Goal: Task Accomplishment & Management: Use online tool/utility

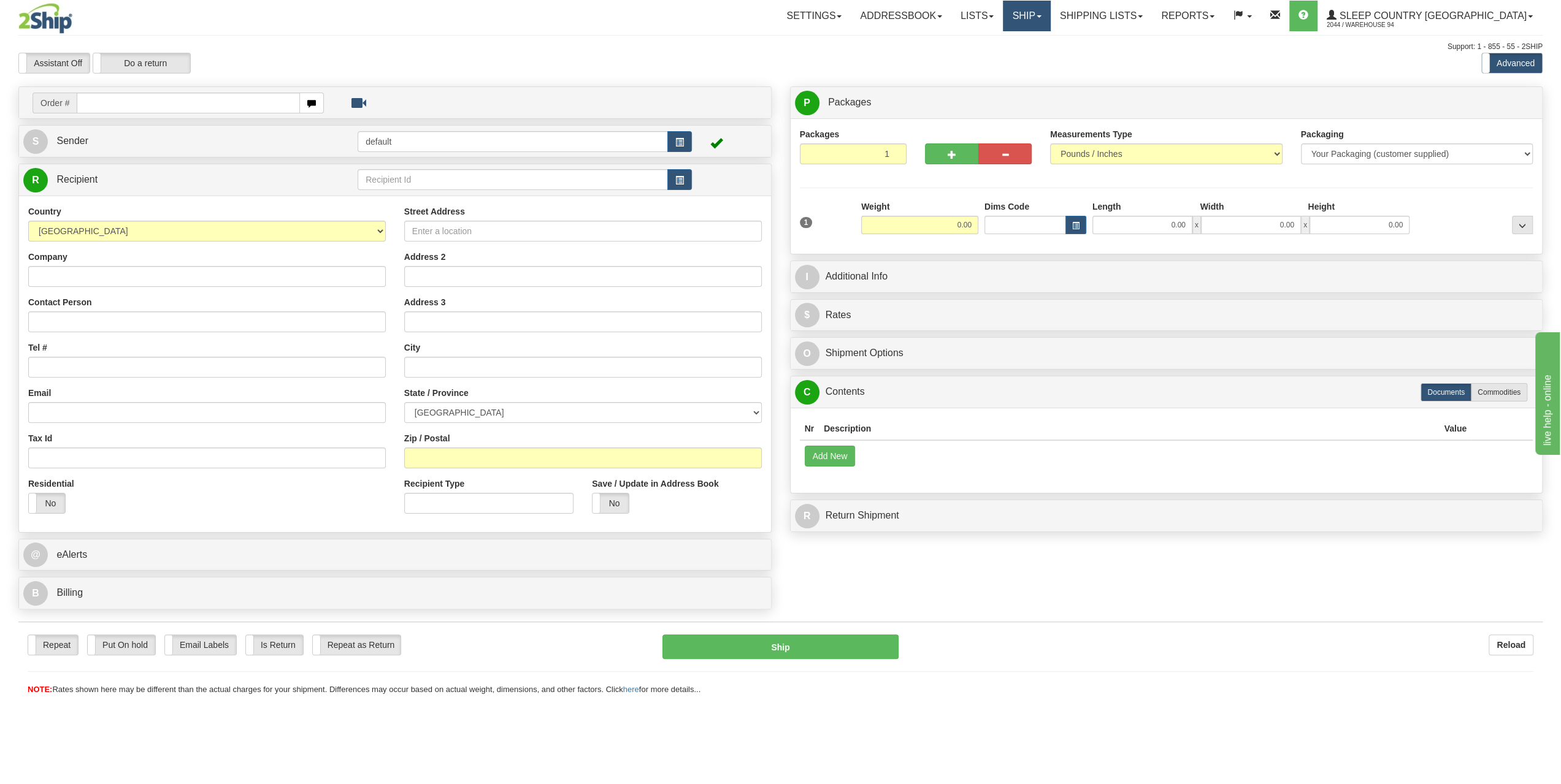
click at [1050, 26] on link "Ship" at bounding box center [1026, 16] width 47 height 30
click at [1038, 62] on span "OnHold / Order Queue" at bounding box center [994, 58] width 87 height 10
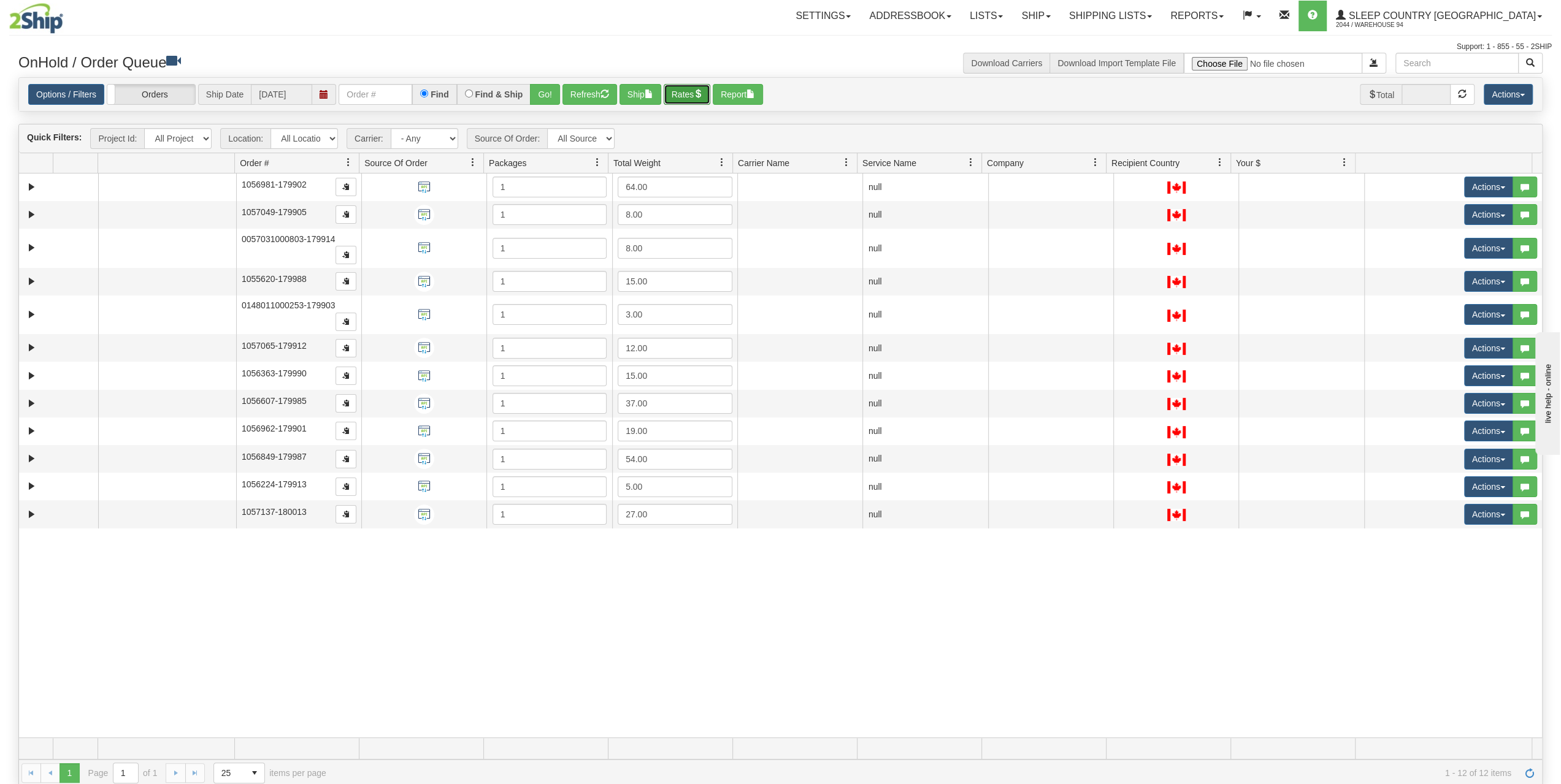
click at [696, 93] on button "Rates" at bounding box center [687, 95] width 47 height 21
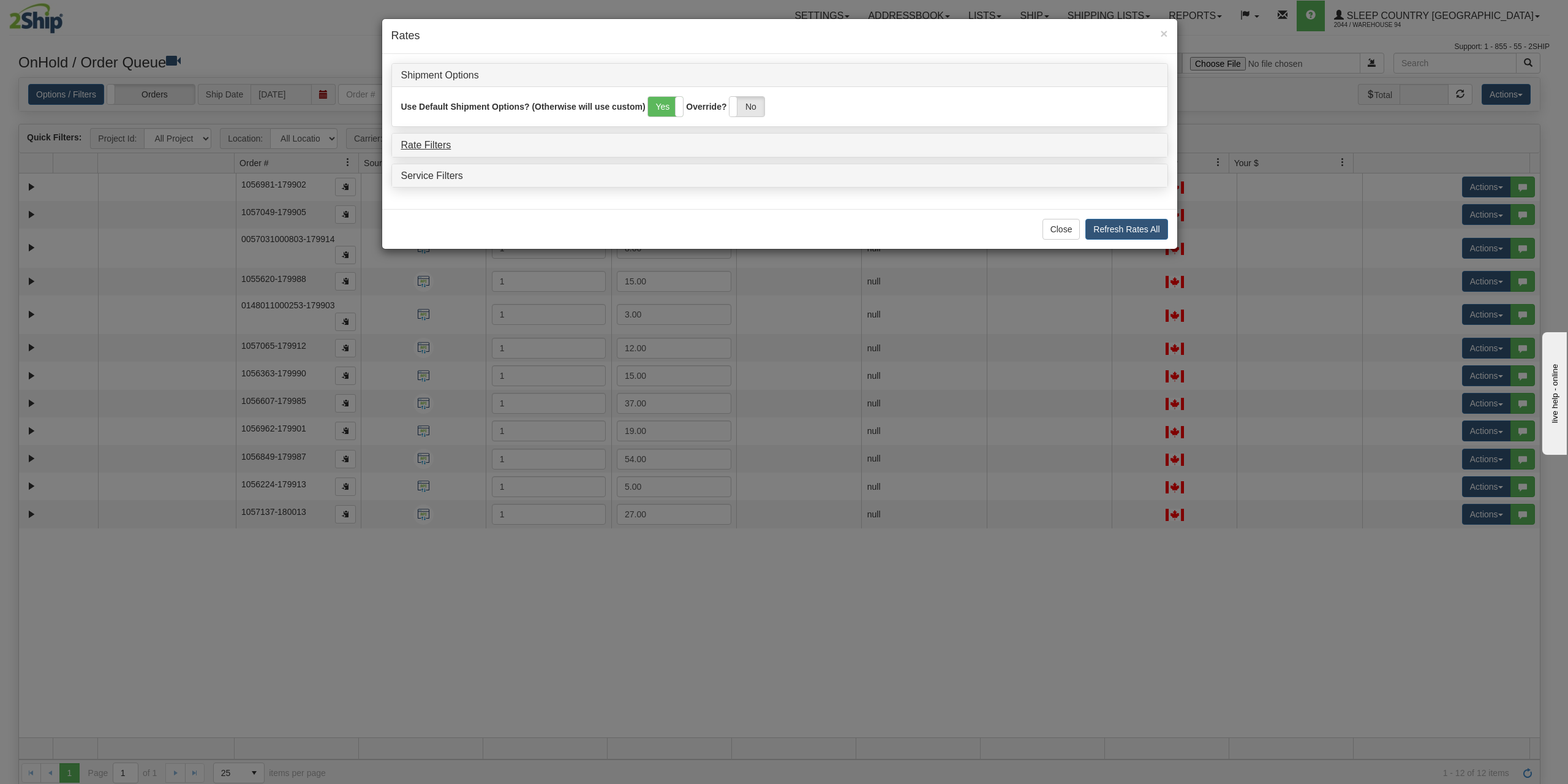
click at [448, 145] on h4 "Rate Filters" at bounding box center [780, 145] width 758 height 11
click at [447, 145] on link "Rate Filters" at bounding box center [426, 145] width 50 height 10
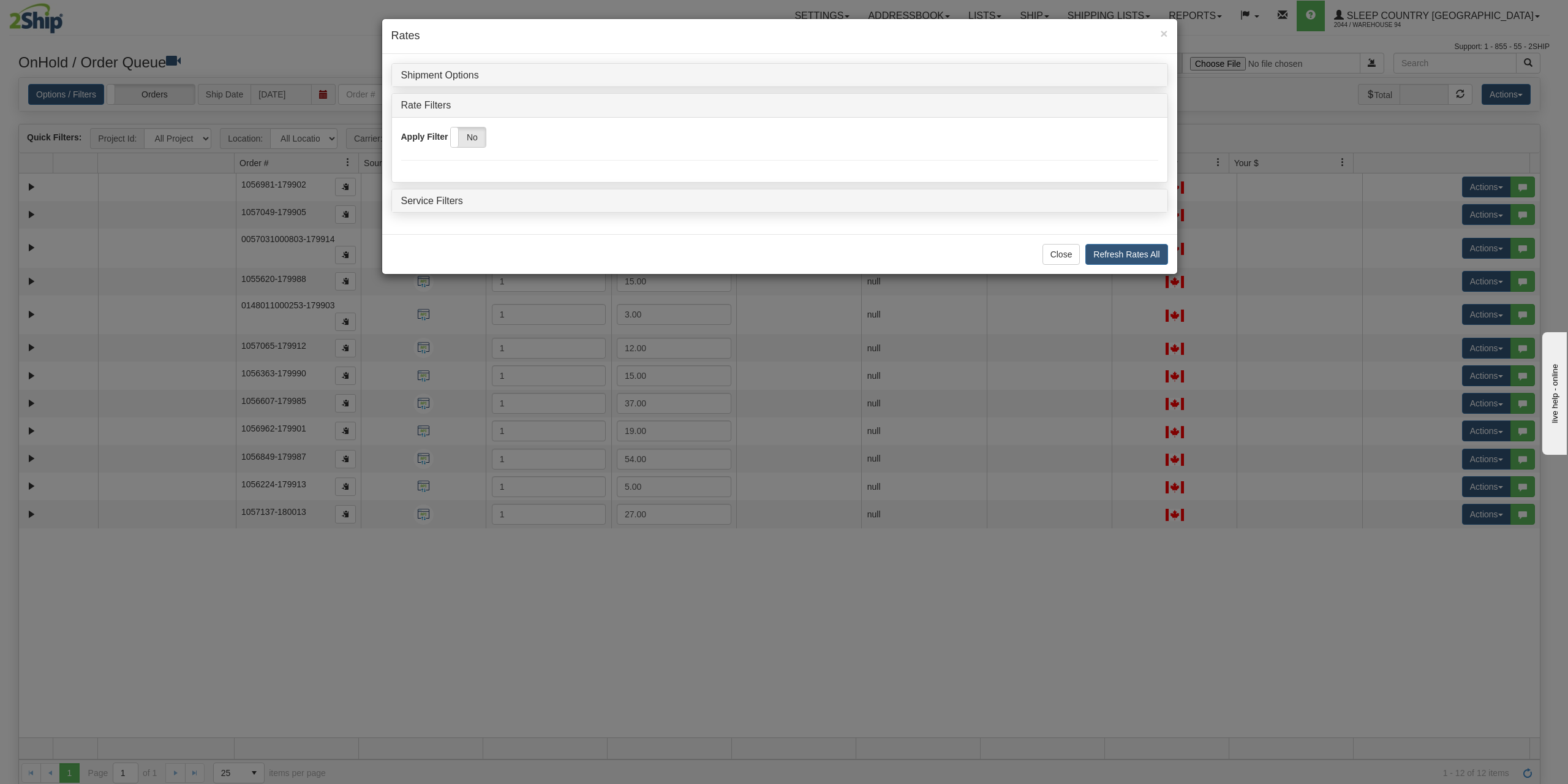
click at [491, 134] on div "Apply Filter Yes No" at bounding box center [780, 137] width 758 height 21
click at [478, 139] on label "No" at bounding box center [468, 137] width 35 height 20
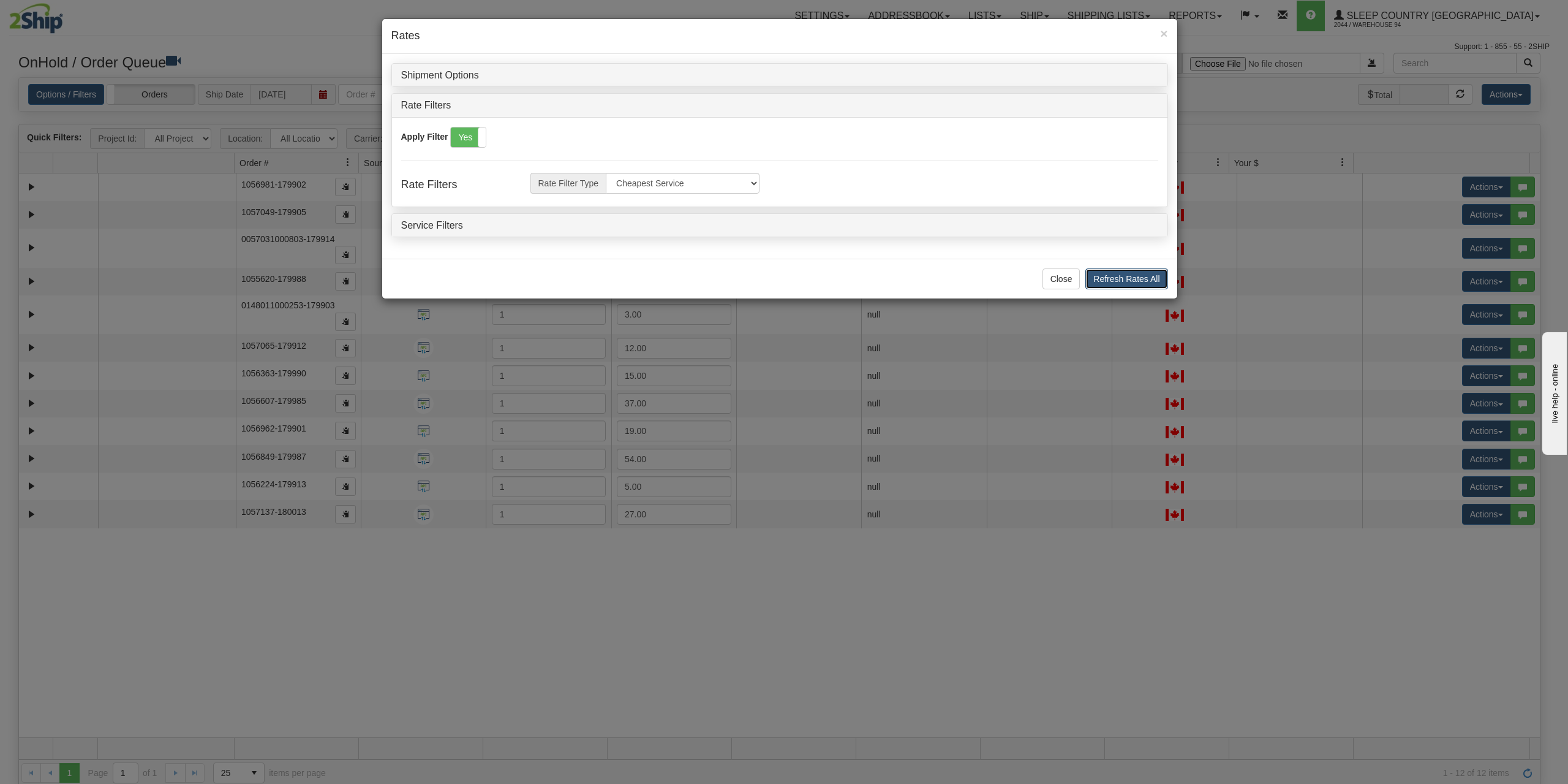
click at [1090, 269] on button "Refresh Rates All" at bounding box center [1126, 279] width 82 height 21
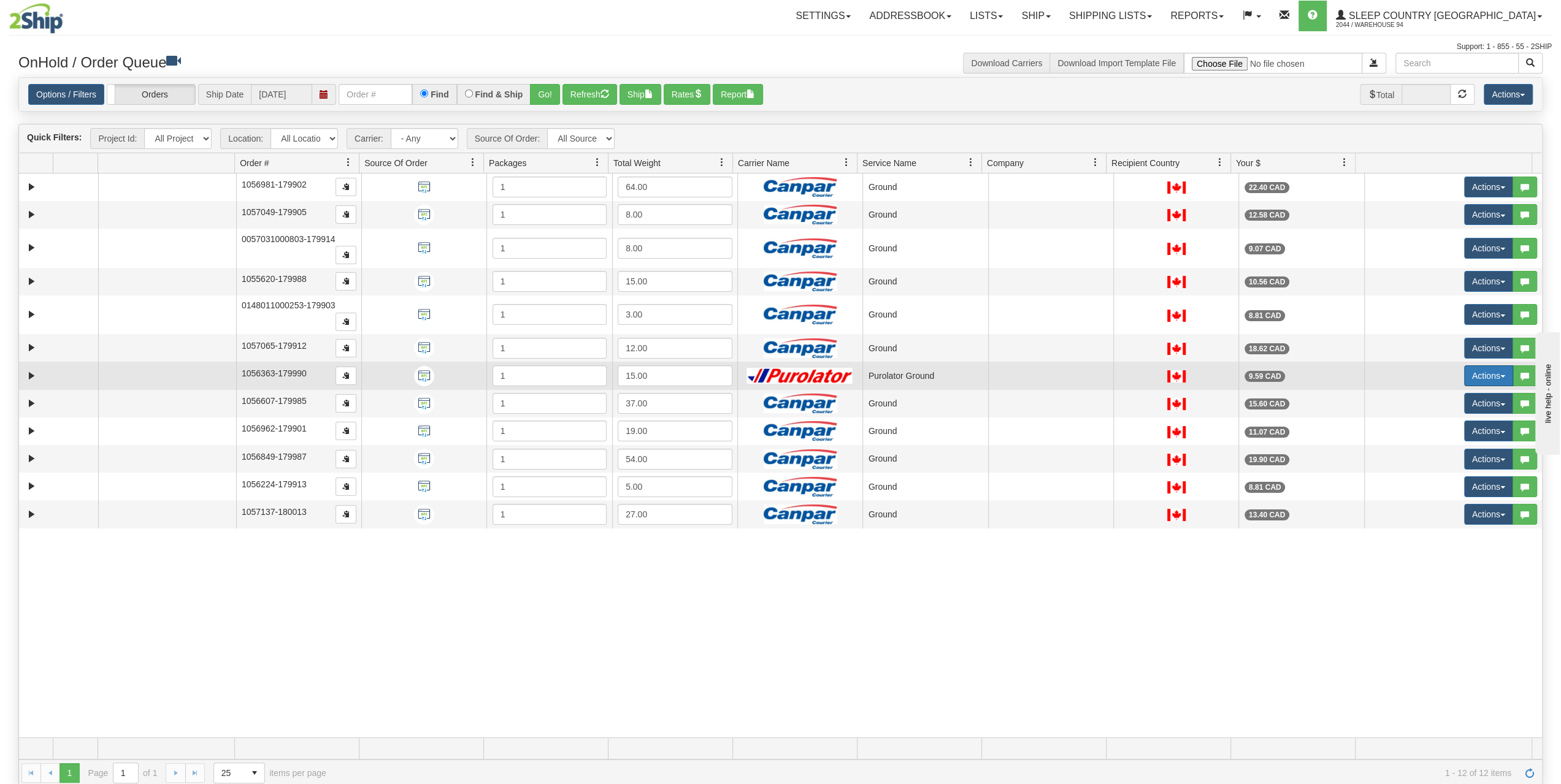
click at [1464, 365] on button "Actions" at bounding box center [1488, 376] width 49 height 21
click at [1463, 391] on link "Open" at bounding box center [1459, 399] width 106 height 16
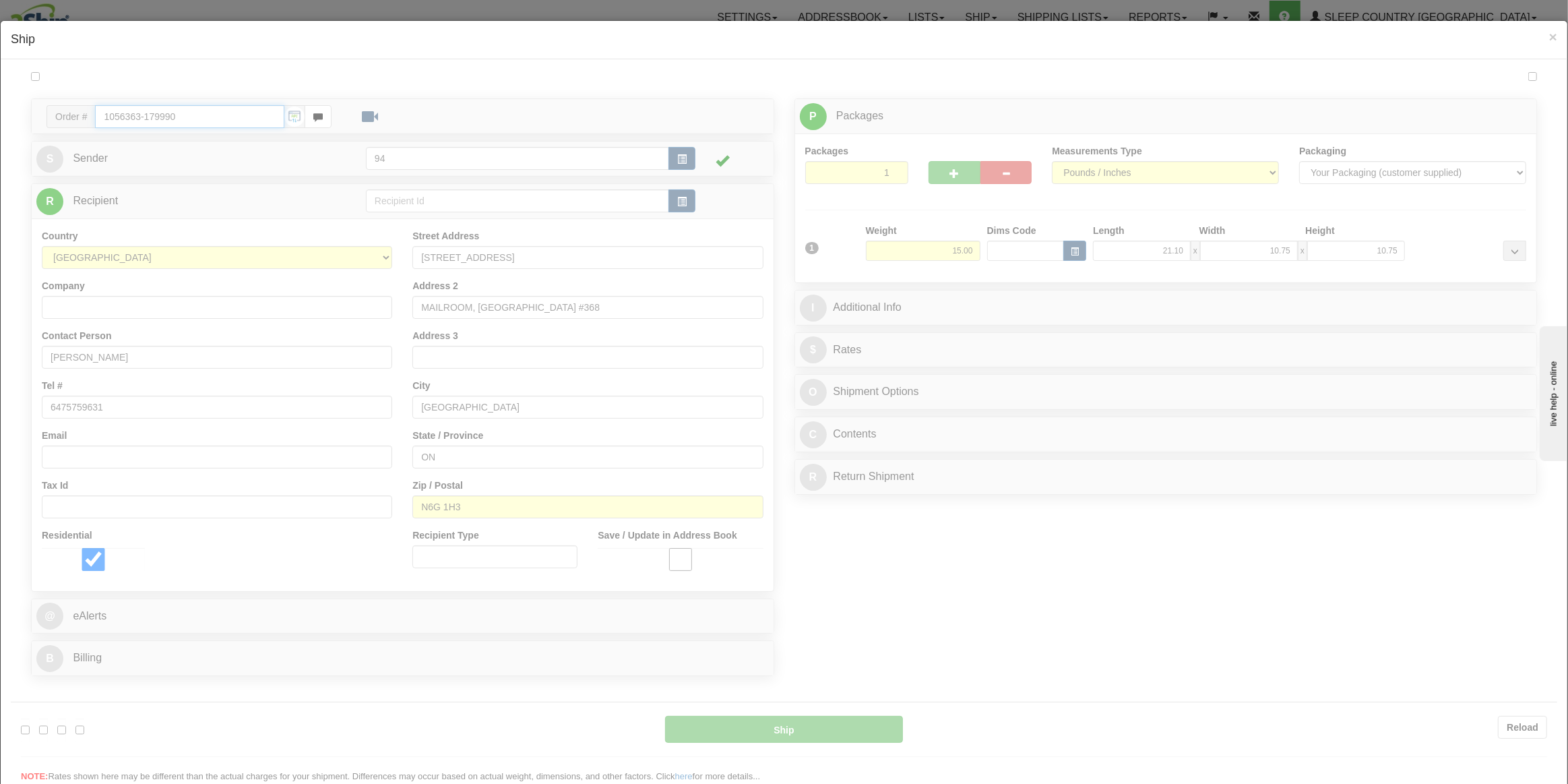
type input "260"
type input "11:04"
type input "16:00"
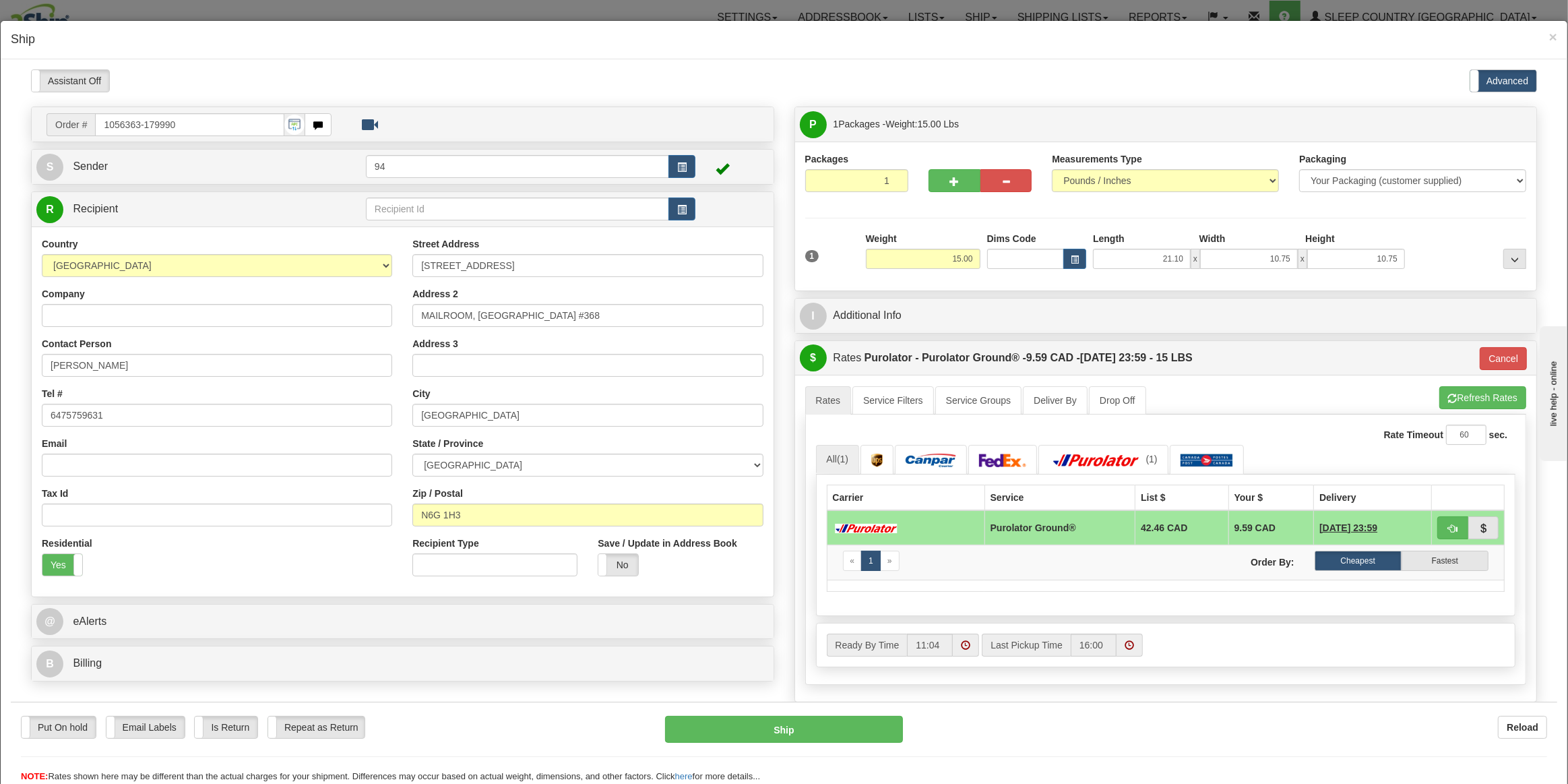
click at [1494, 374] on div "A change has been made which could impact your rate estimate. To ensure the est…" at bounding box center [1166, 537] width 742 height 326
click at [1492, 360] on button "Cancel" at bounding box center [1502, 358] width 47 height 23
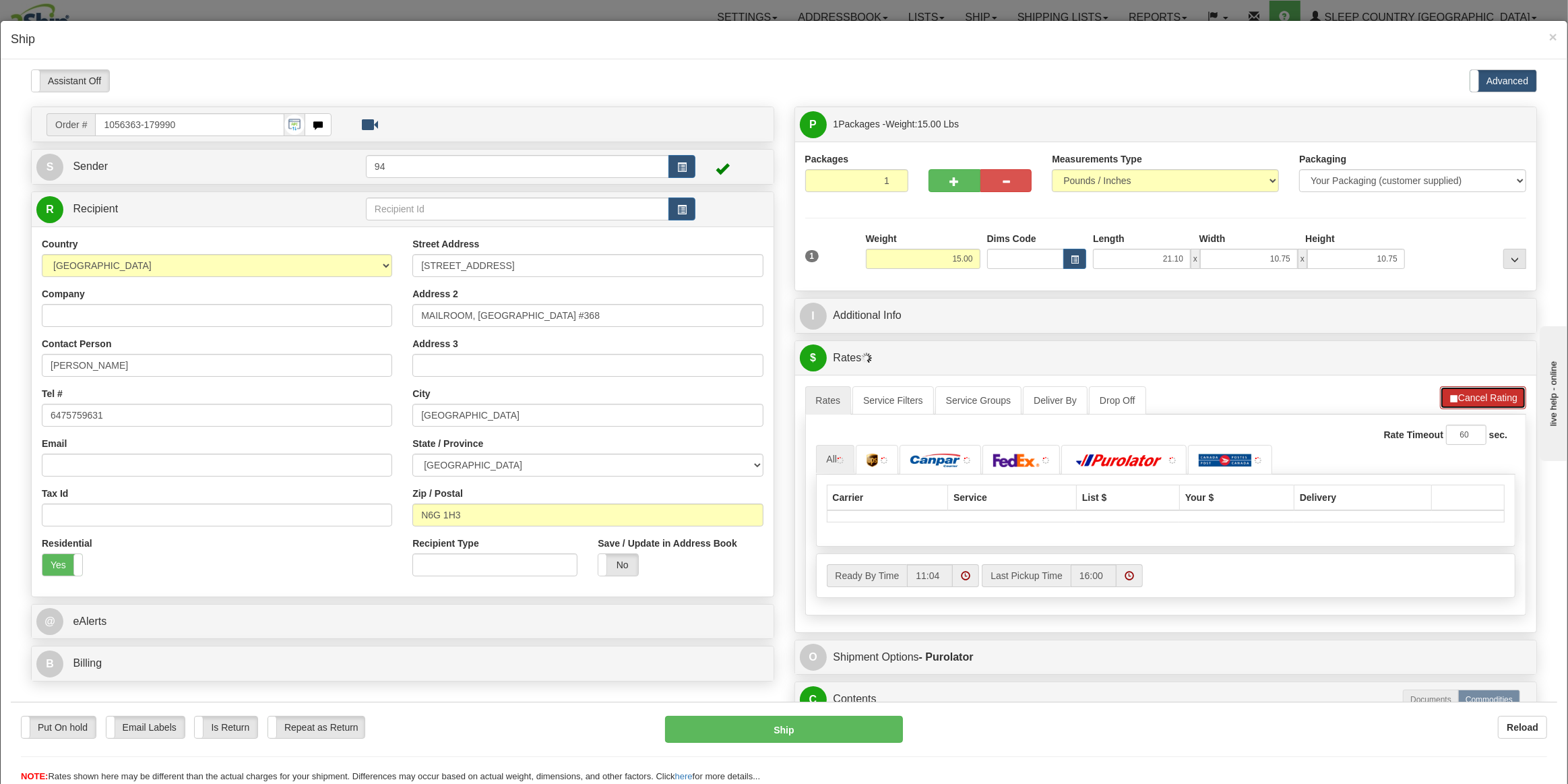
click at [1460, 388] on button "Cancel Rating" at bounding box center [1482, 397] width 86 height 23
click at [1460, 389] on button "Refresh Rates" at bounding box center [1482, 397] width 87 height 23
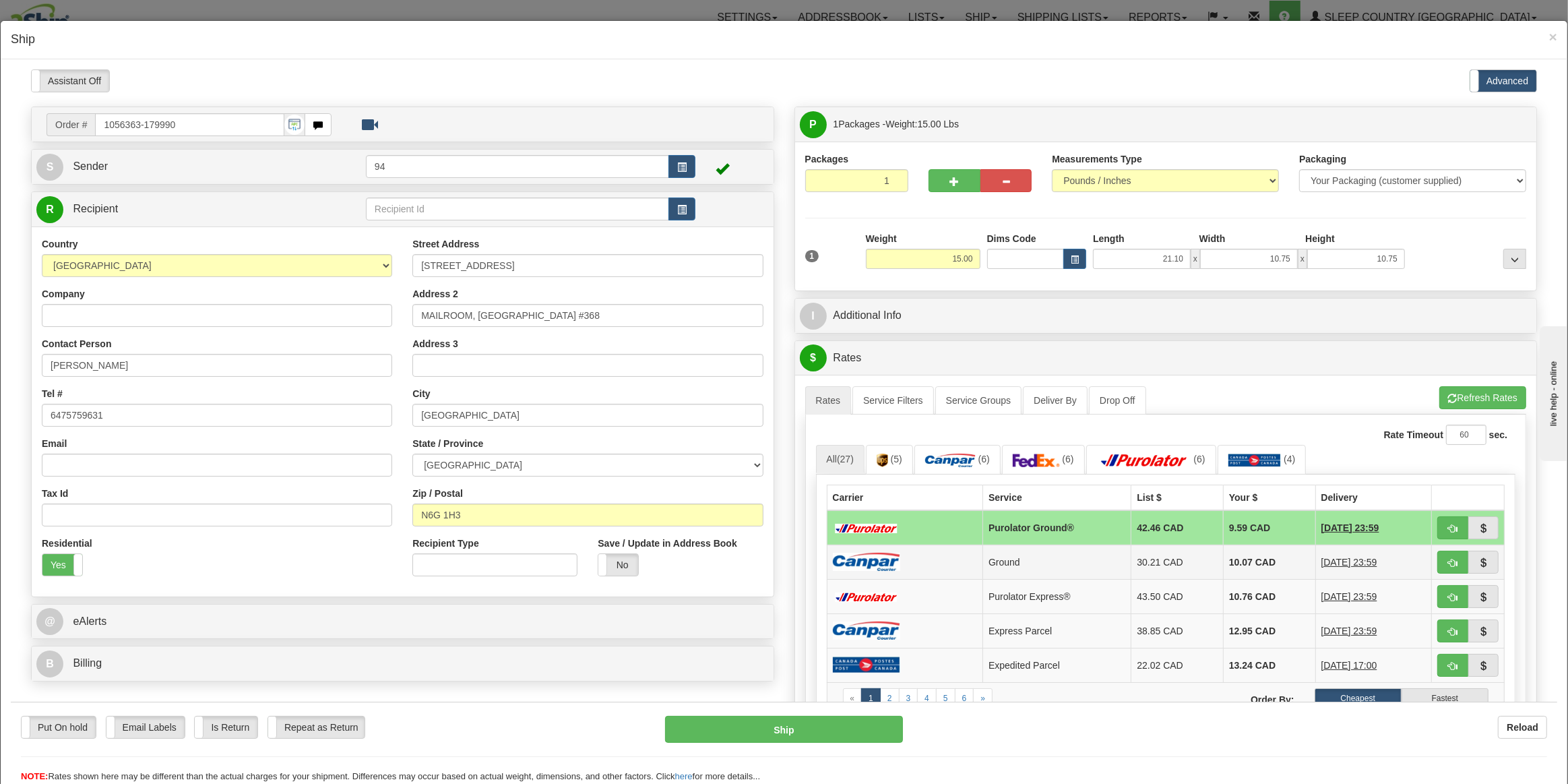
click at [1151, 554] on td "30.21 CAD" at bounding box center [1177, 561] width 92 height 34
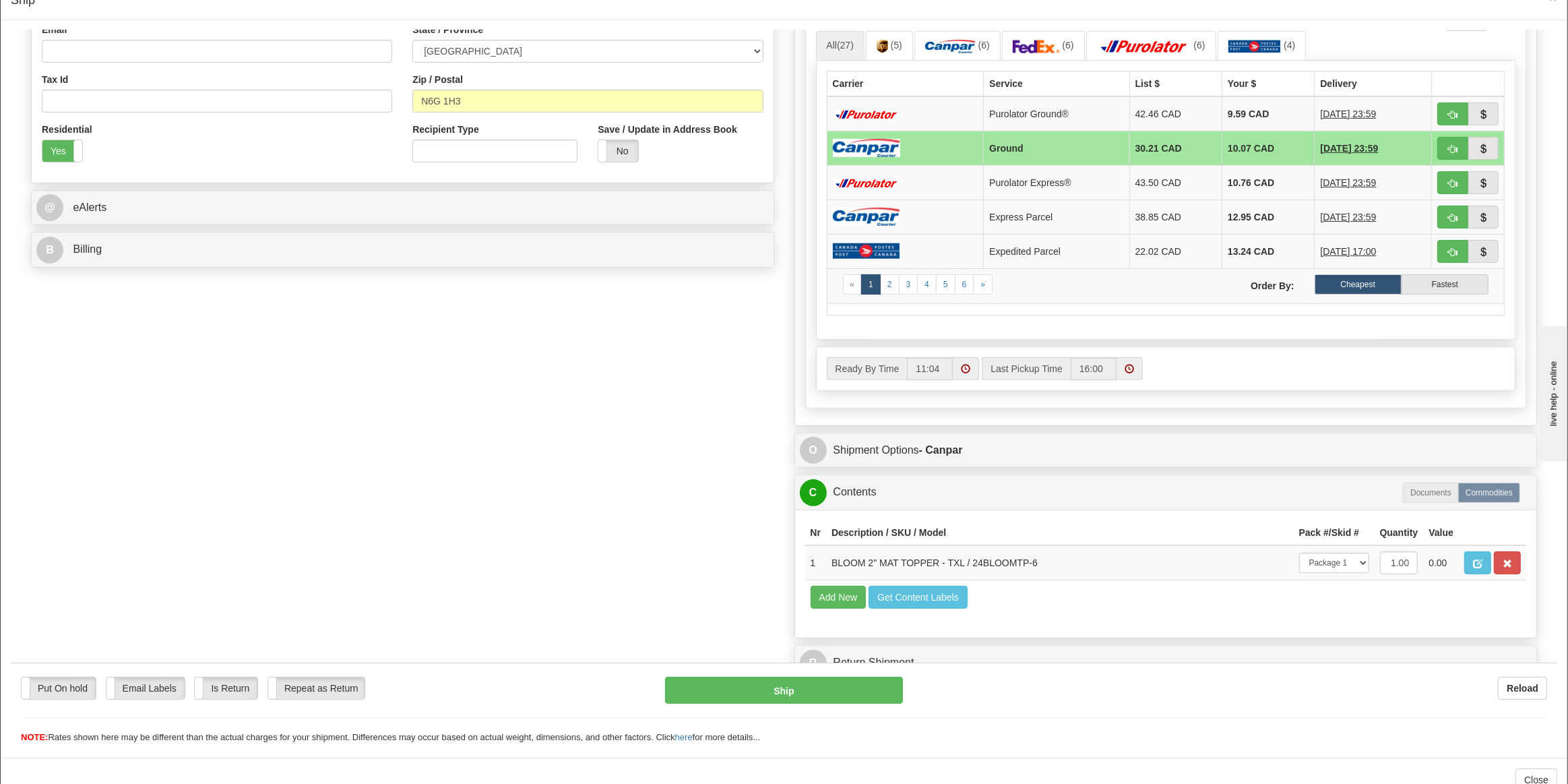
scroll to position [75, 0]
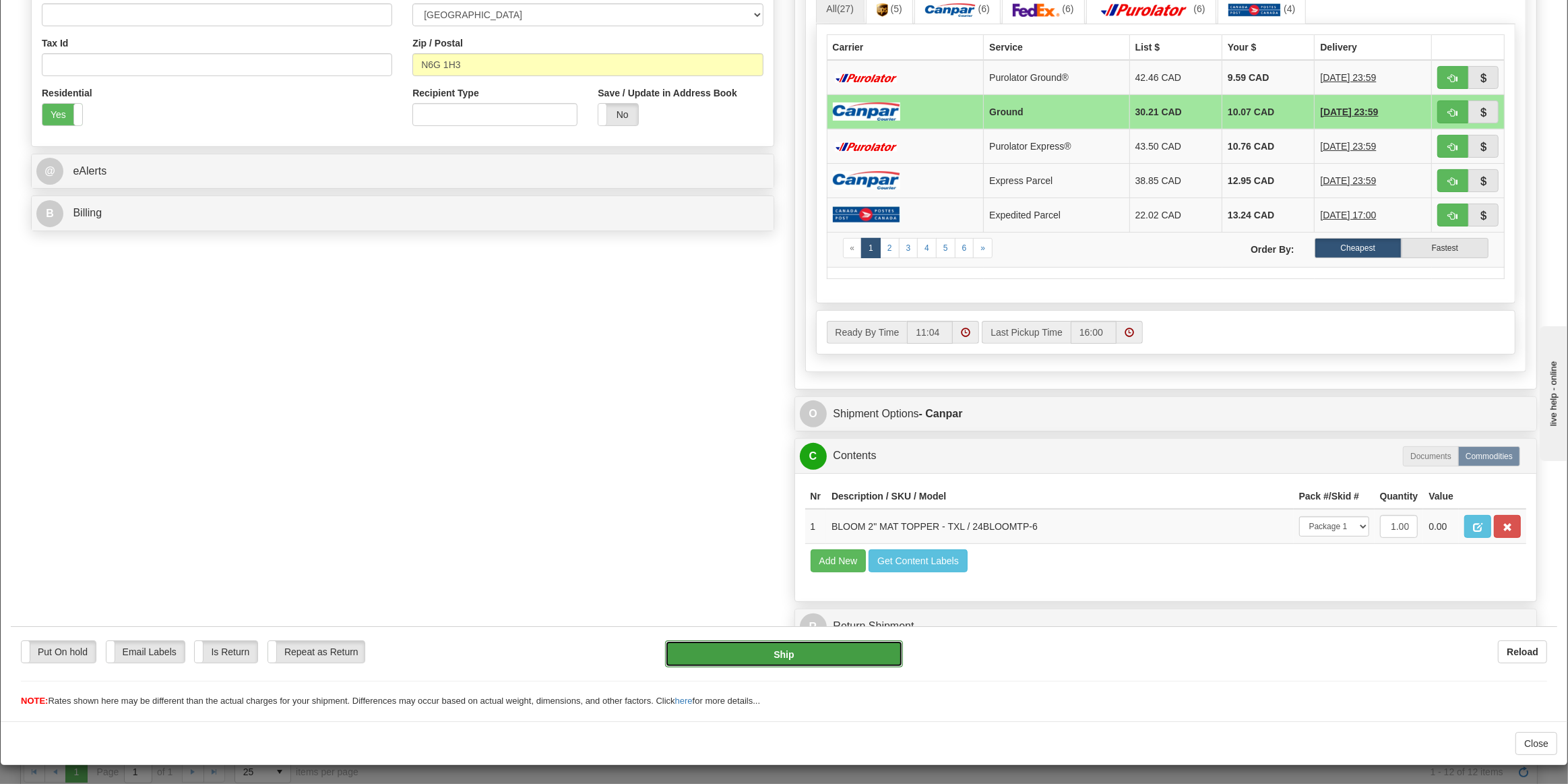
click at [825, 650] on button "Ship" at bounding box center [784, 653] width 238 height 27
type input "1"
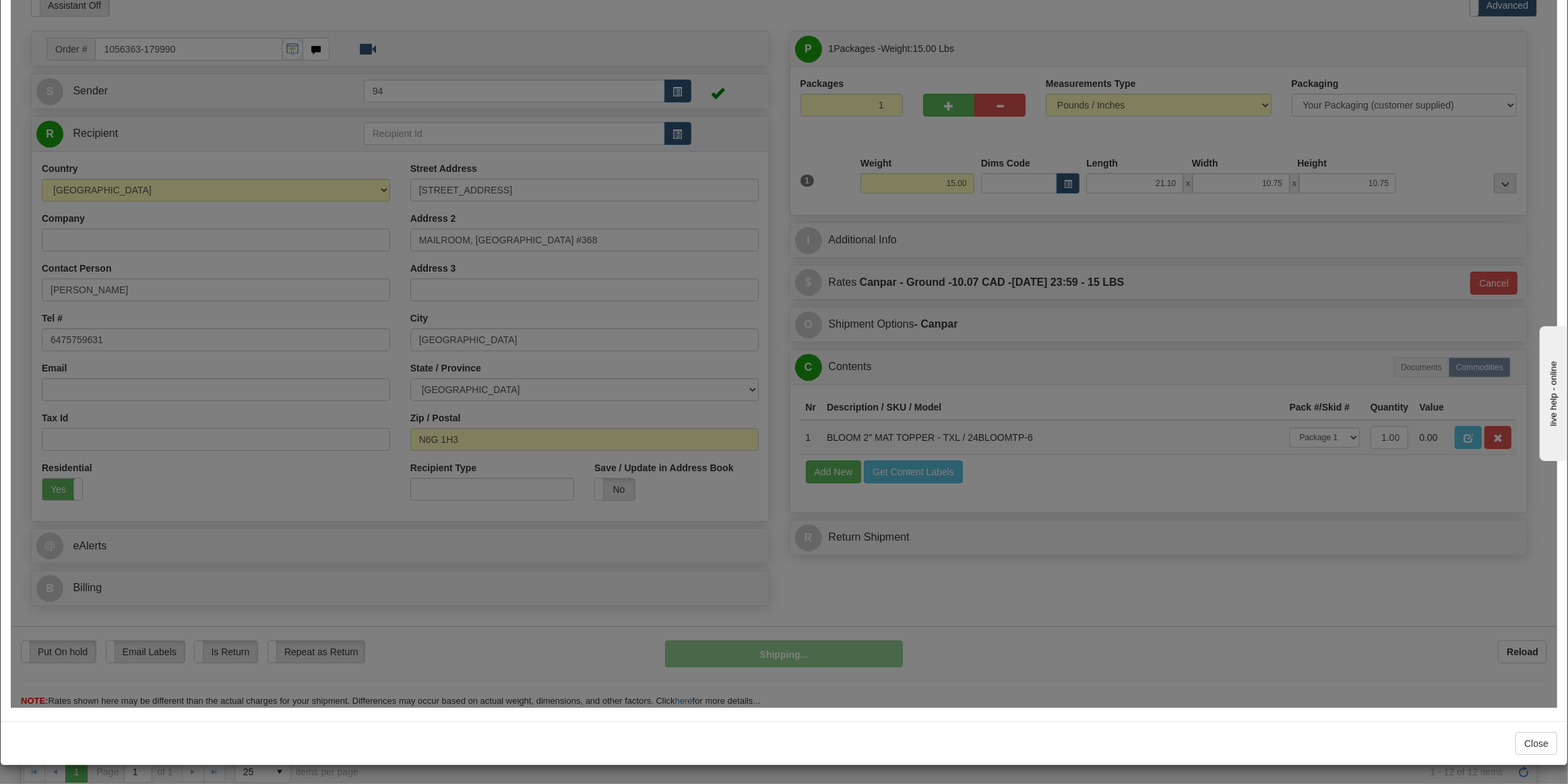
scroll to position [0, 0]
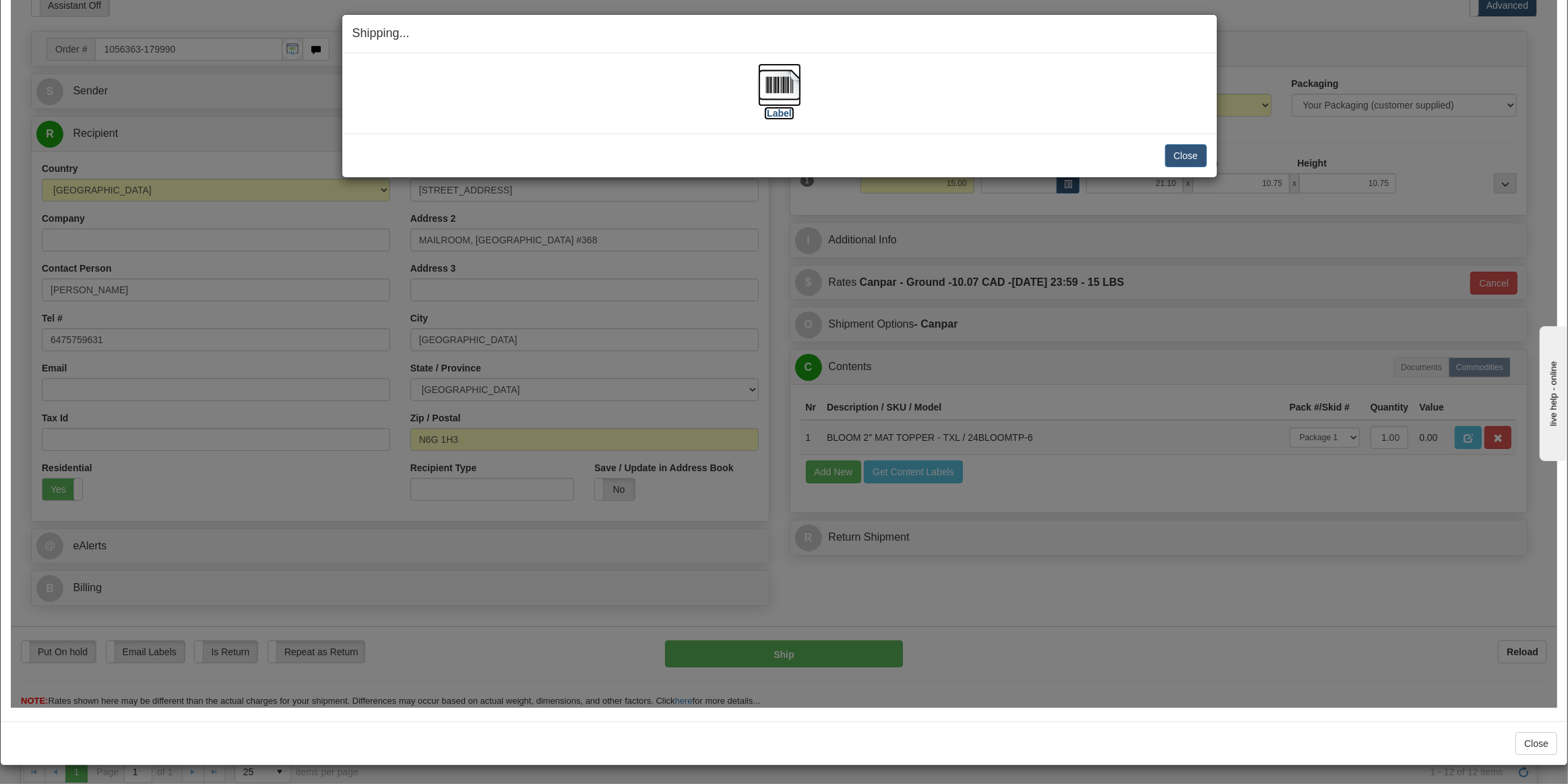
click at [794, 81] on img at bounding box center [779, 84] width 43 height 43
click at [1169, 160] on button "Close" at bounding box center [1186, 155] width 42 height 23
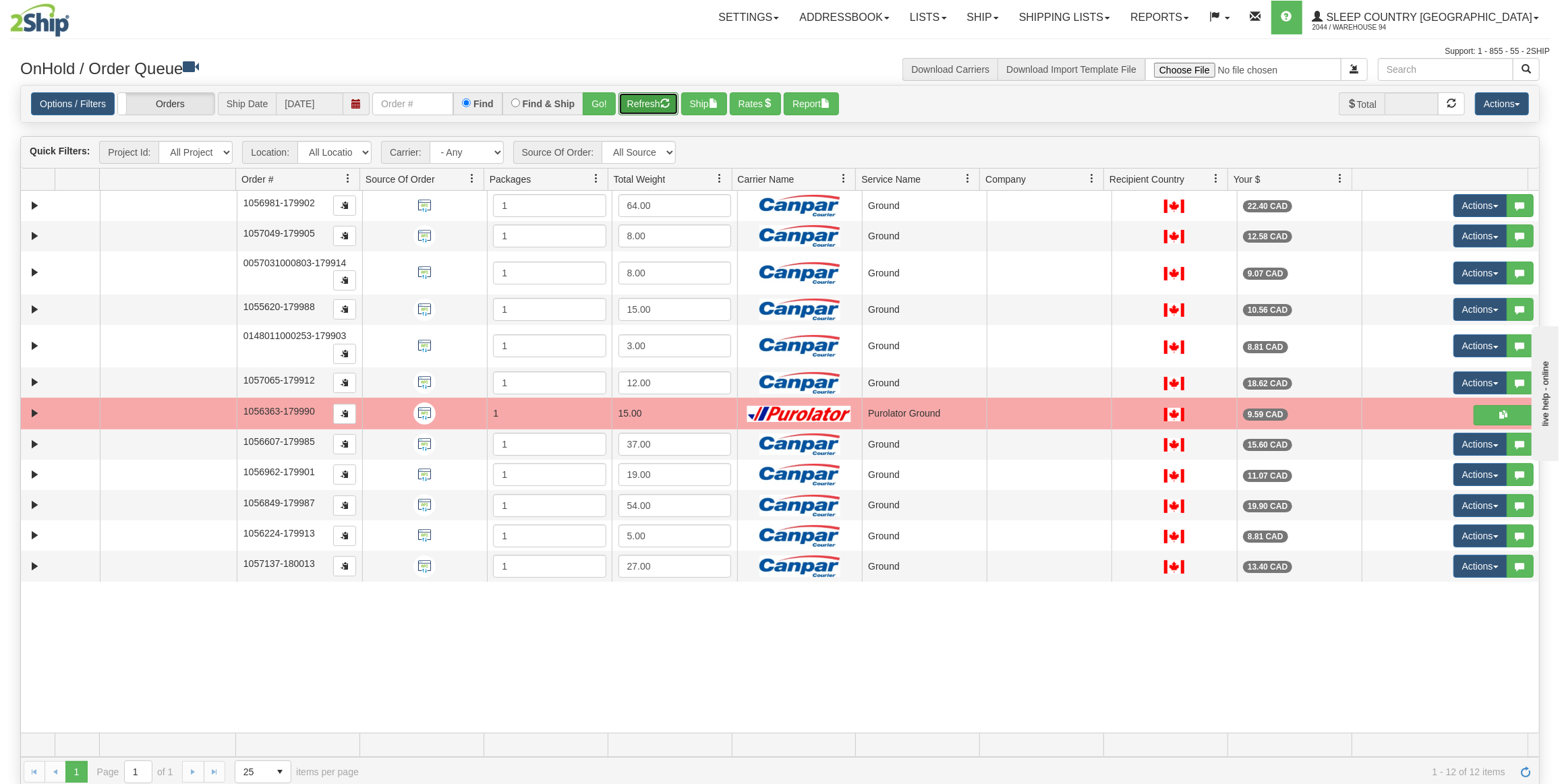
click at [632, 107] on button "Refresh" at bounding box center [648, 104] width 60 height 23
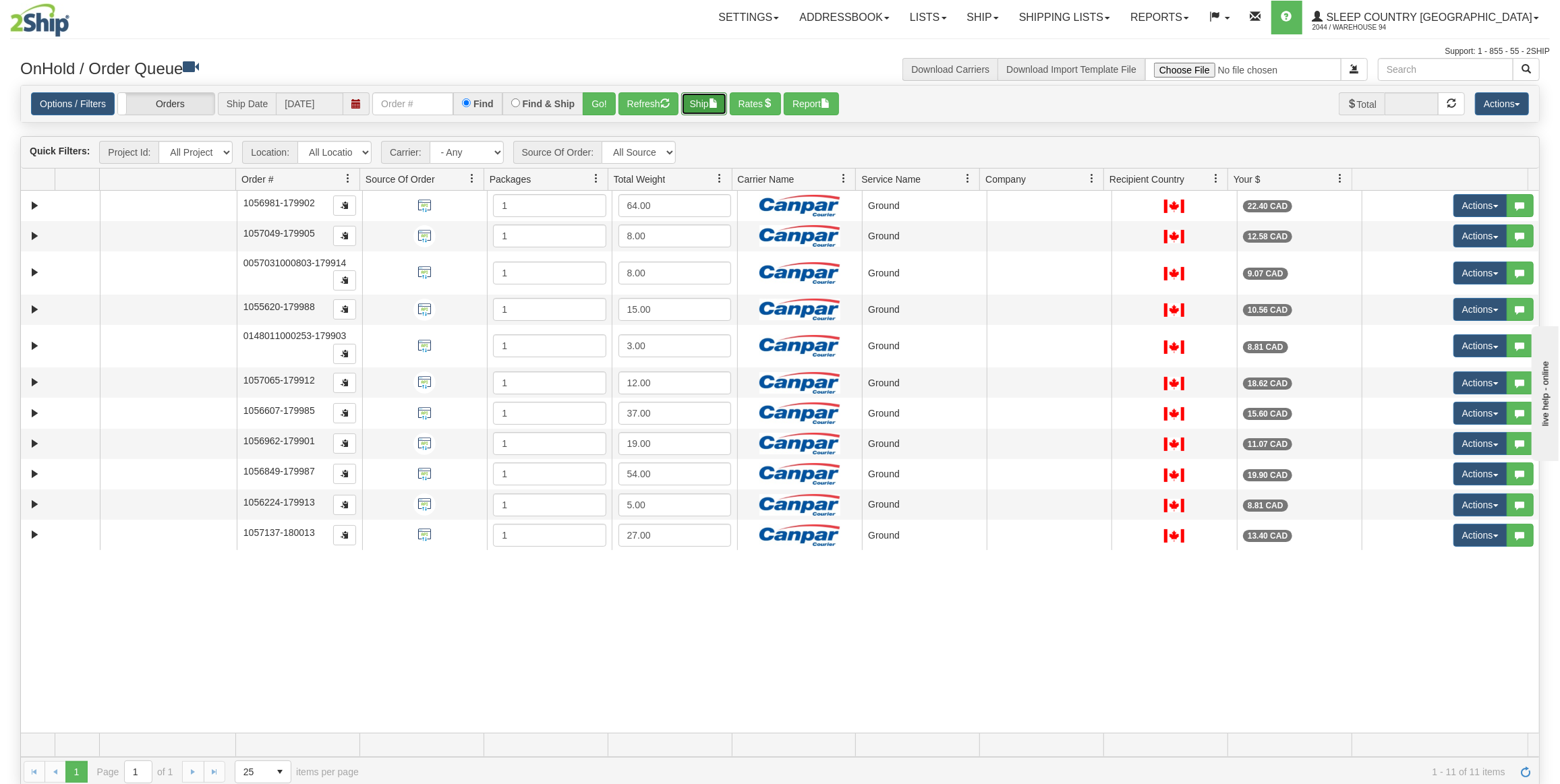
click at [695, 111] on button "Ship" at bounding box center [704, 104] width 46 height 23
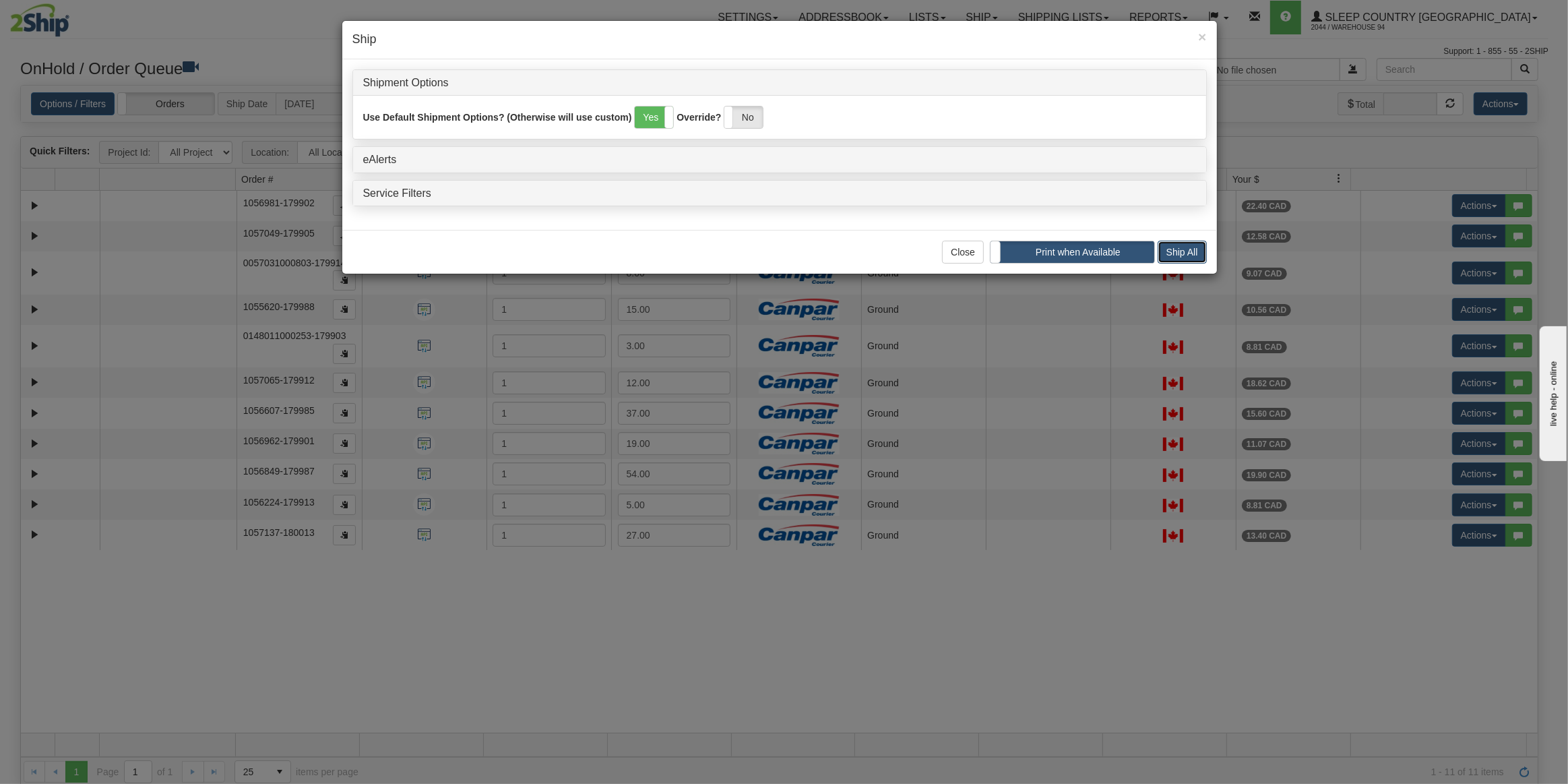
click at [1169, 242] on button "Ship All" at bounding box center [1182, 252] width 50 height 23
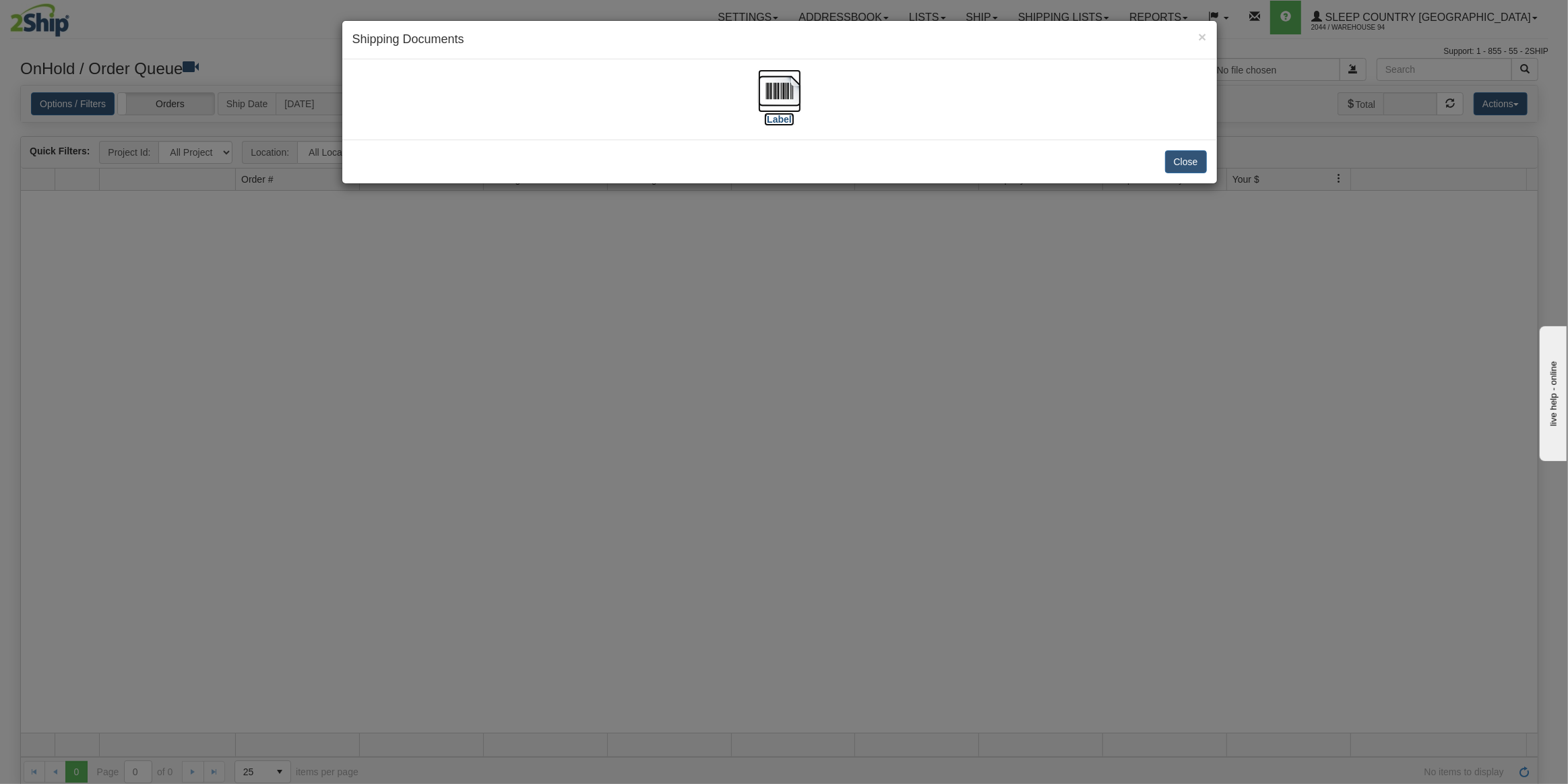
click at [784, 91] on img at bounding box center [779, 91] width 43 height 43
